Goal: Task Accomplishment & Management: Manage account settings

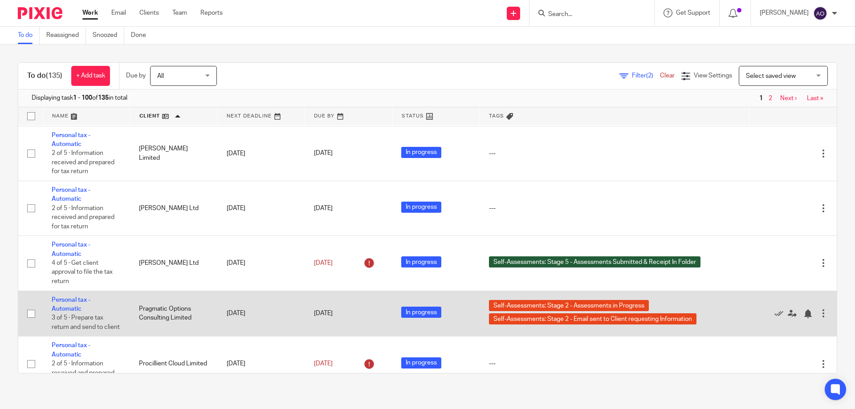
scroll to position [5089, 0]
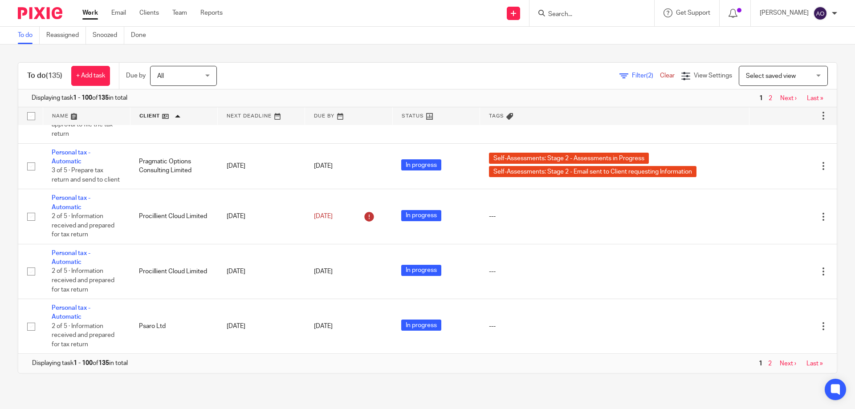
click at [780, 95] on link "Next ›" at bounding box center [788, 98] width 16 height 6
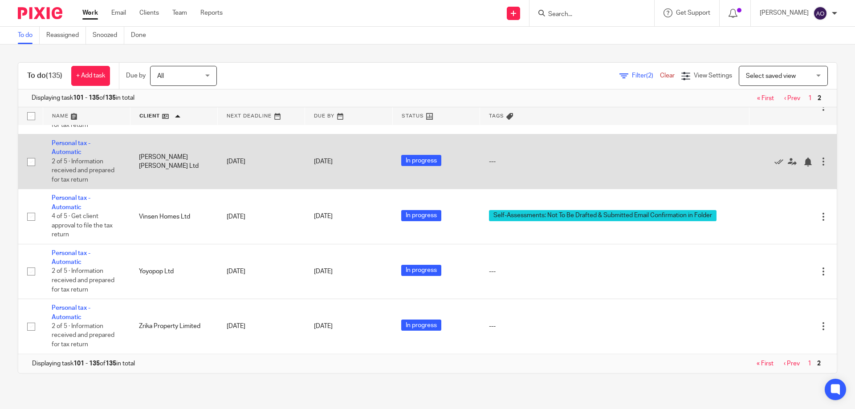
scroll to position [1580, 0]
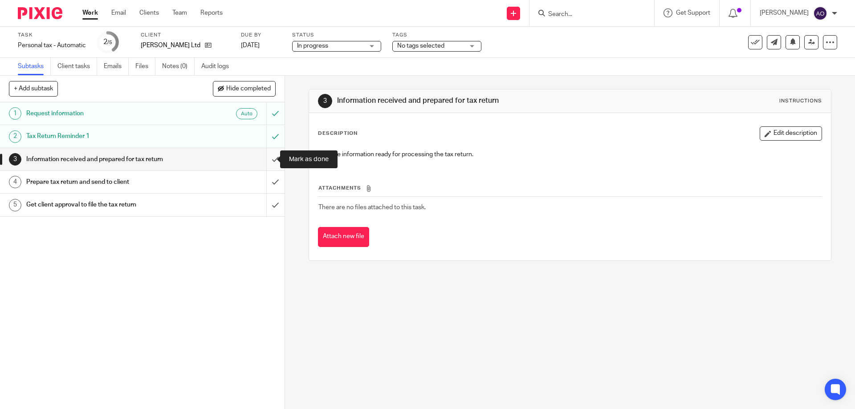
click at [266, 158] on input "submit" at bounding box center [142, 159] width 284 height 22
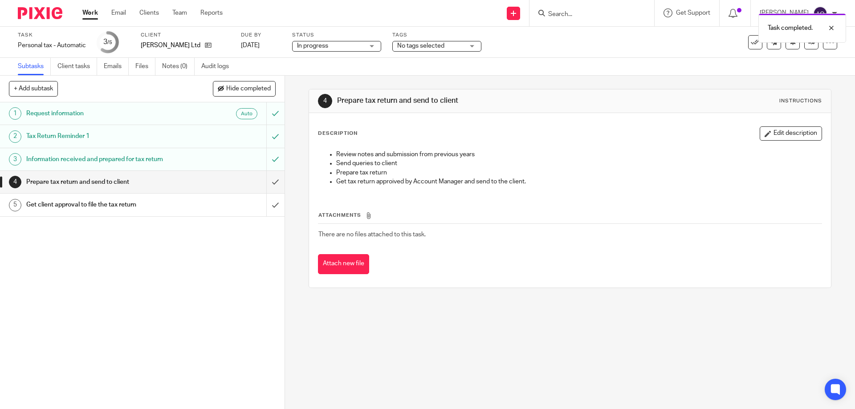
click at [474, 45] on div "No tags selected" at bounding box center [436, 46] width 89 height 11
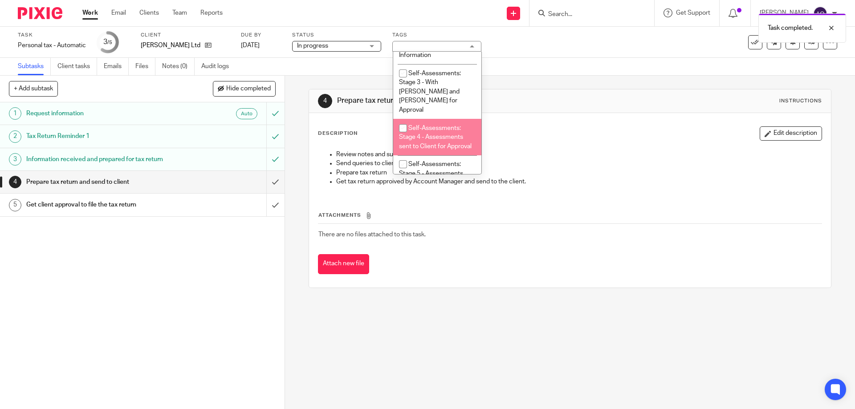
scroll to position [234, 0]
click at [402, 116] on input "checkbox" at bounding box center [402, 117] width 17 height 17
checkbox input "true"
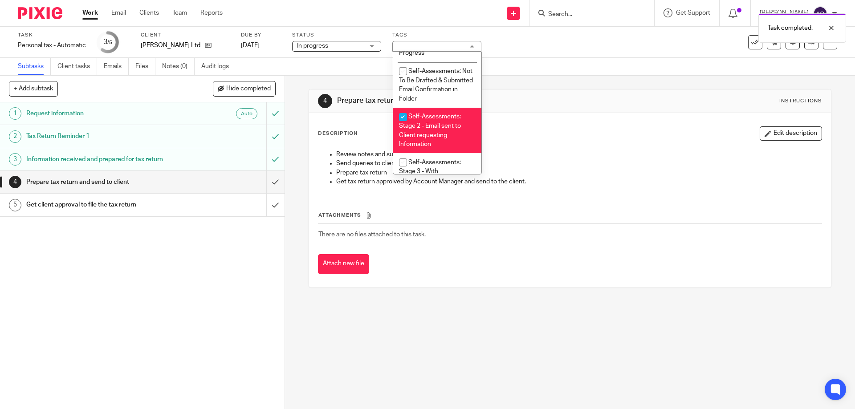
scroll to position [145, 0]
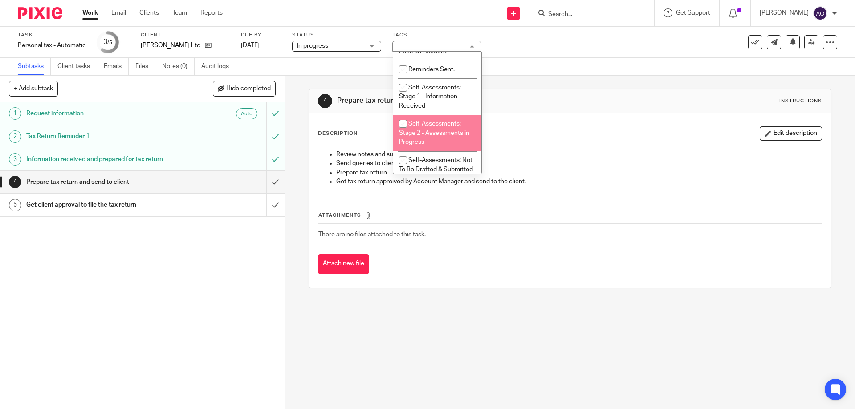
click at [402, 125] on input "checkbox" at bounding box center [402, 123] width 17 height 17
checkbox input "true"
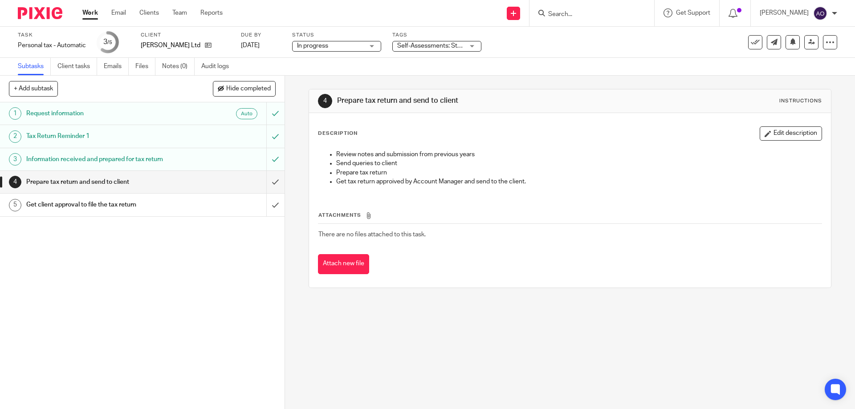
drag, startPoint x: 241, startPoint y: 245, endPoint x: 246, endPoint y: 240, distance: 7.6
click at [241, 246] on div "1 Request information Auto 2 Tax Return Reminder 1 3 Information received and p…" at bounding box center [142, 255] width 284 height 307
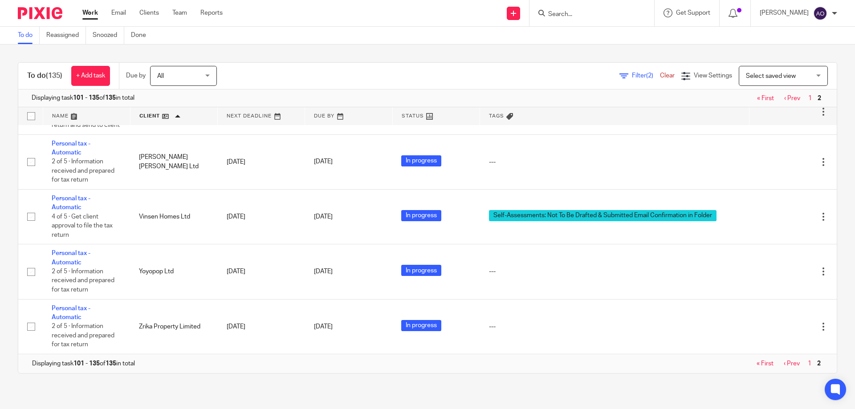
scroll to position [1571, 0]
